Goal: Navigation & Orientation: Find specific page/section

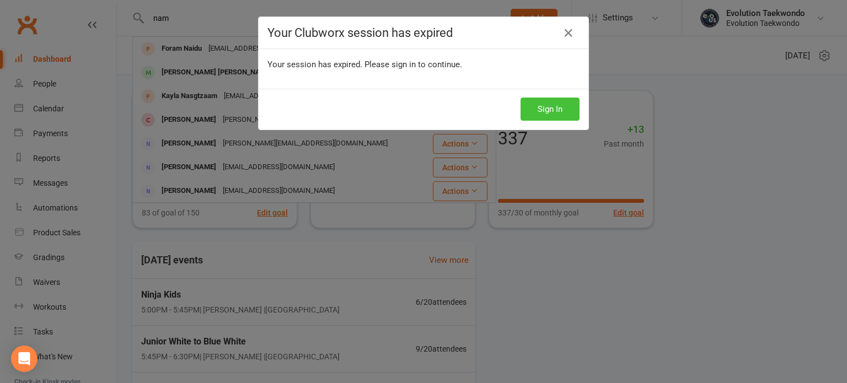
click at [548, 105] on button "Sign In" at bounding box center [549, 109] width 59 height 23
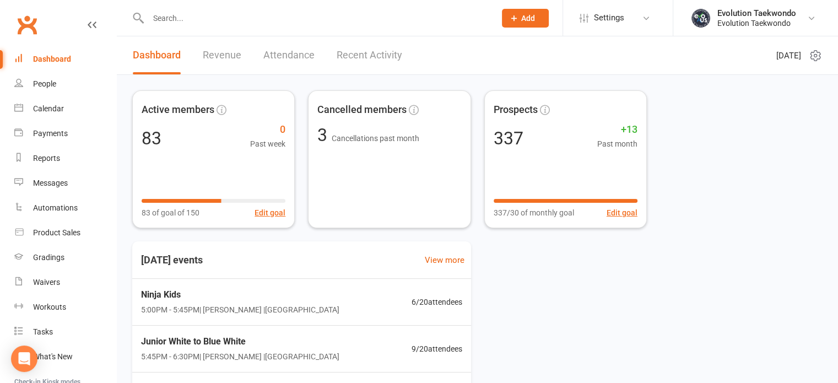
click at [373, 57] on link "Recent Activity" at bounding box center [370, 55] width 66 height 38
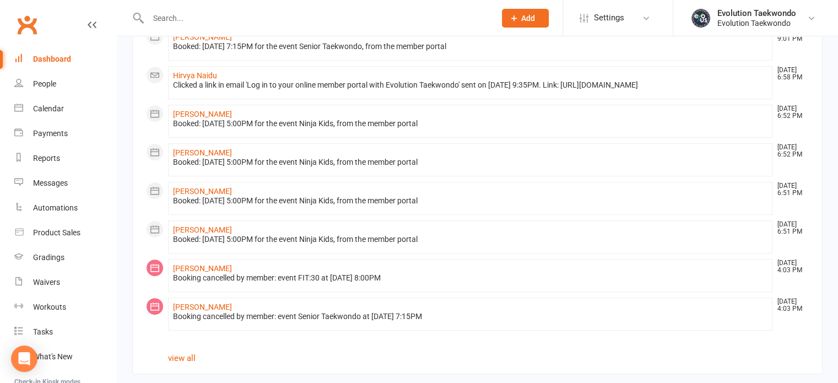
scroll to position [575, 0]
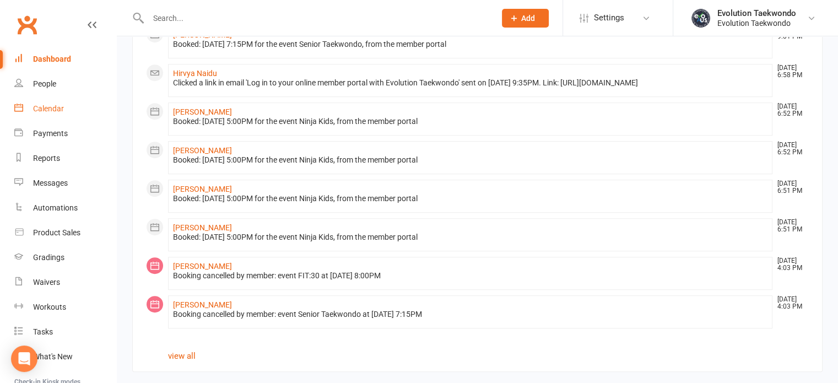
click at [50, 109] on div "Calendar" at bounding box center [48, 108] width 31 height 9
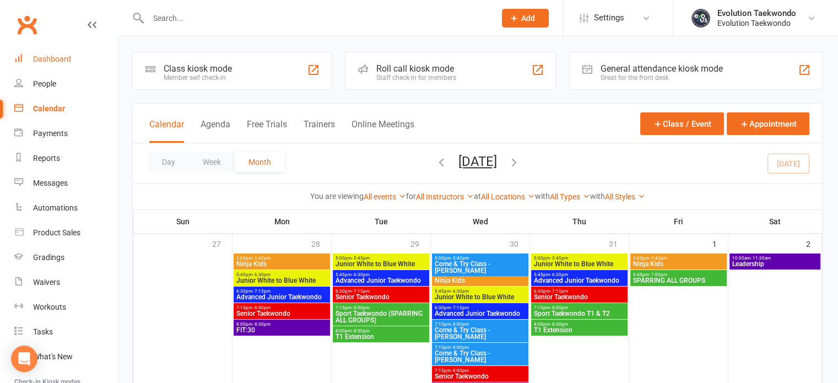
click at [62, 60] on div "Dashboard" at bounding box center [52, 59] width 38 height 9
